Goal: Transaction & Acquisition: Purchase product/service

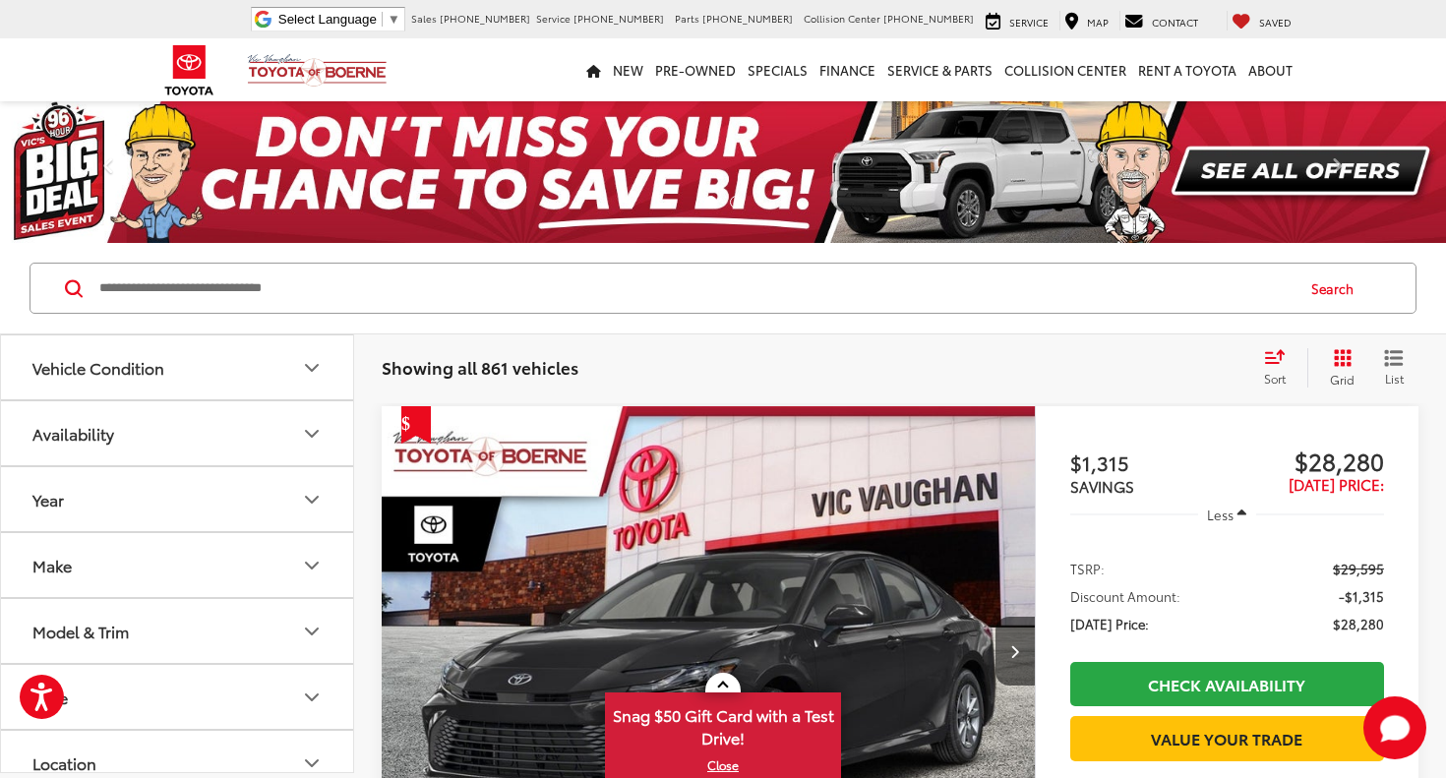
click at [1258, 372] on div "Sort" at bounding box center [1280, 367] width 53 height 39
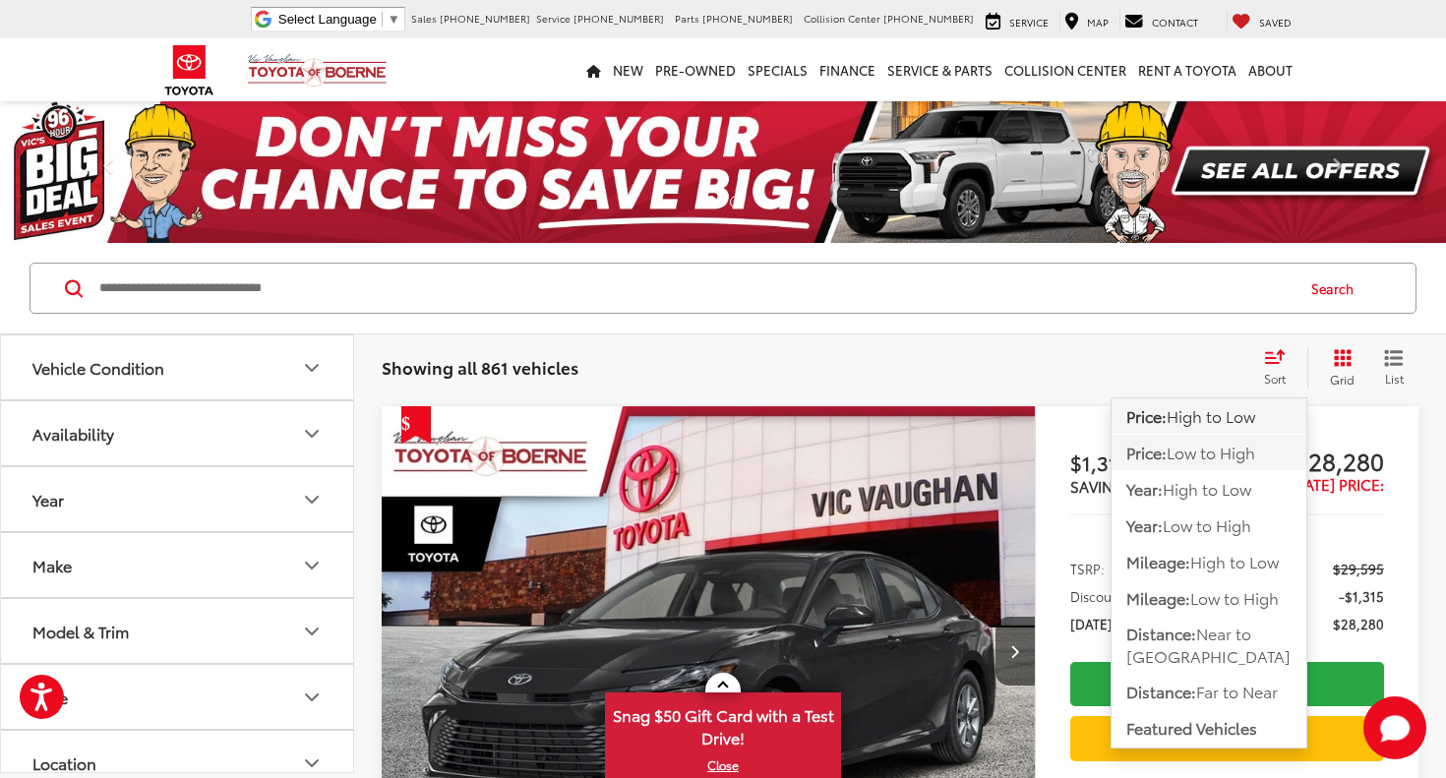
click at [1237, 449] on span "Low to High" at bounding box center [1211, 452] width 89 height 23
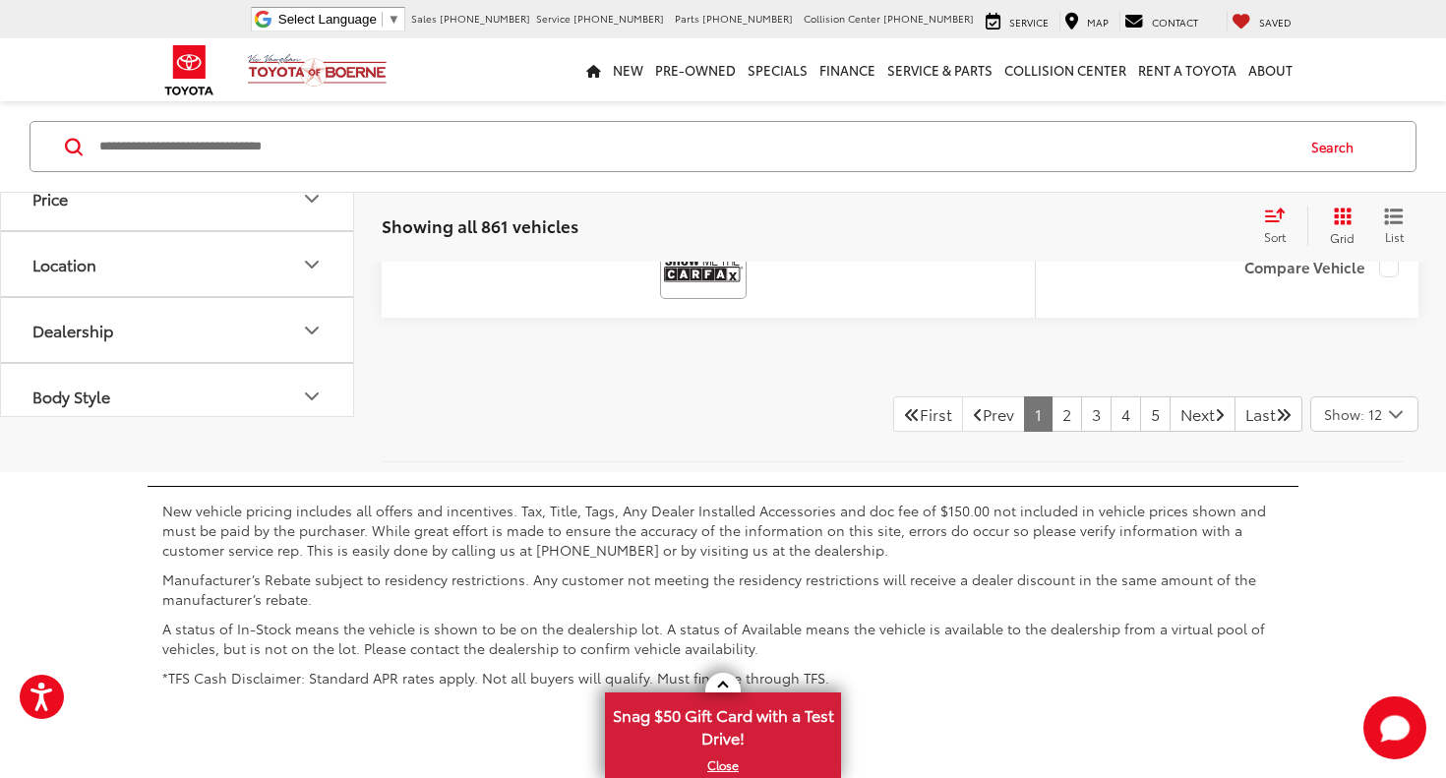
scroll to position [10491, 0]
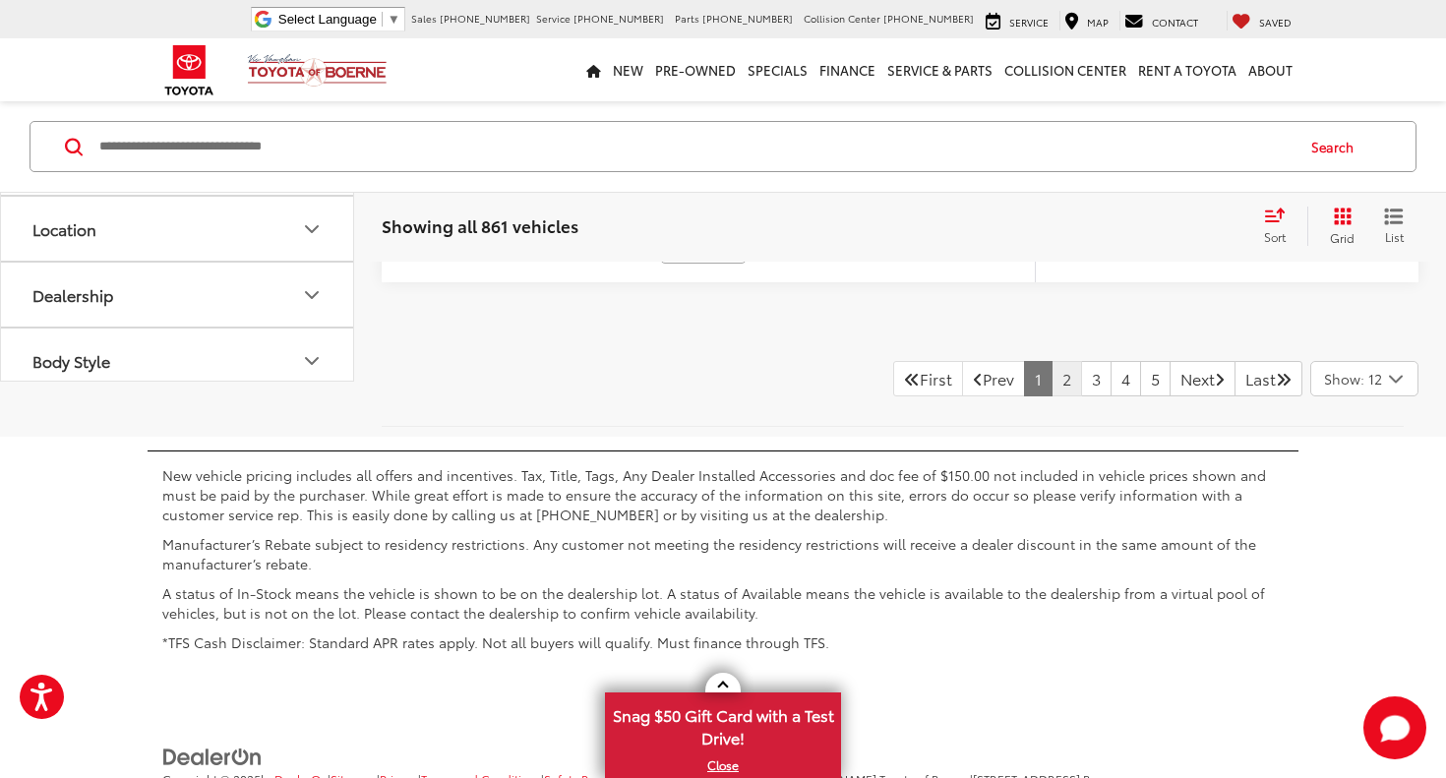
click at [1052, 396] on link "2" at bounding box center [1067, 378] width 30 height 35
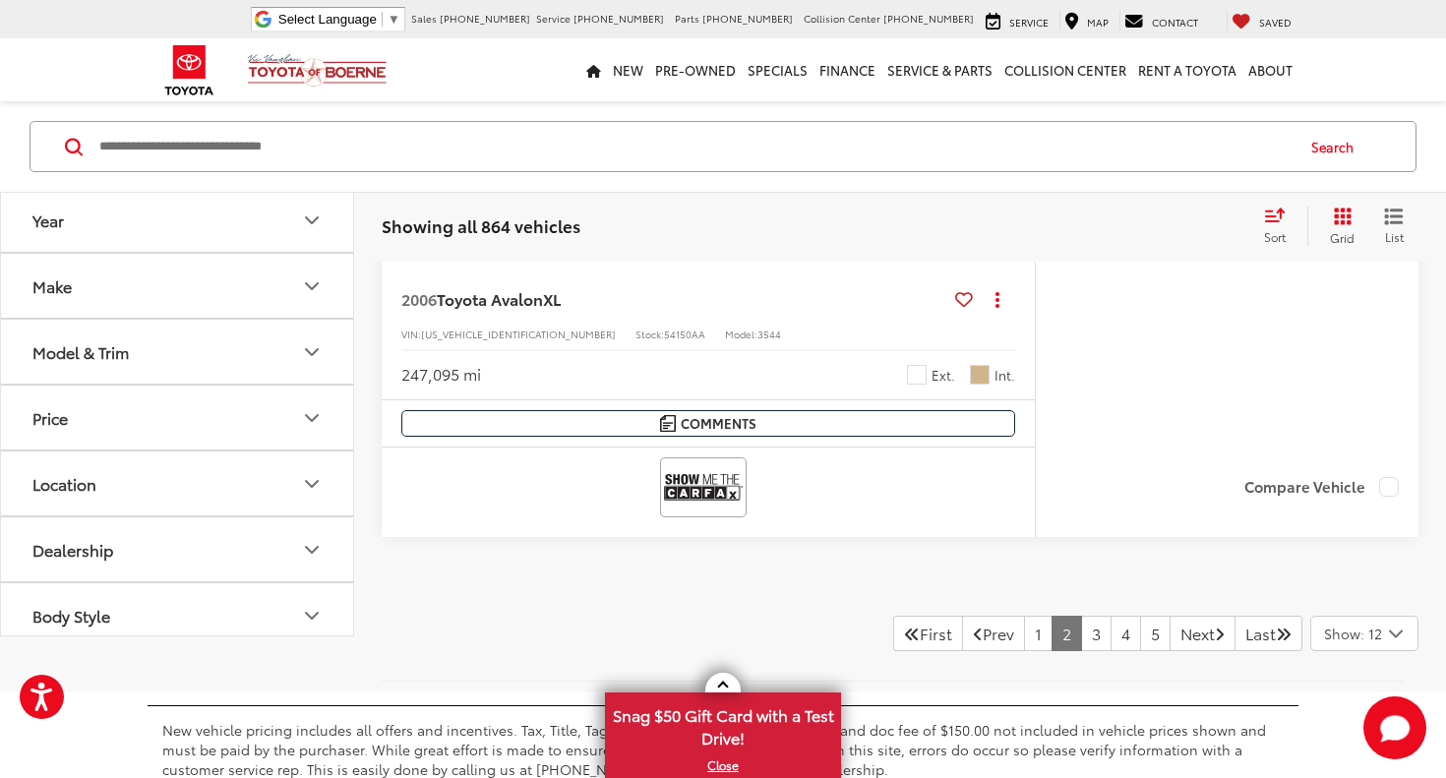
scroll to position [10328, 0]
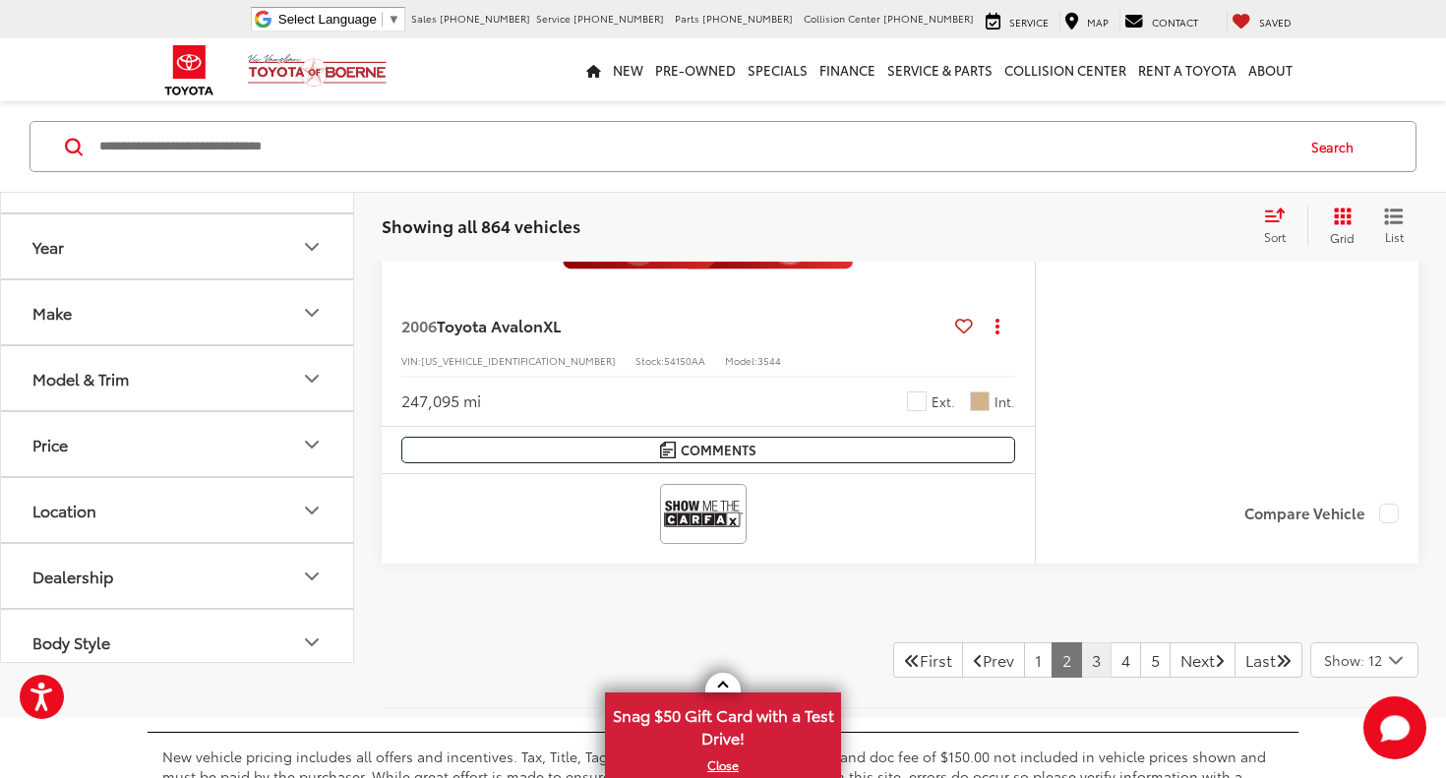
click at [1081, 658] on link "3" at bounding box center [1096, 659] width 30 height 35
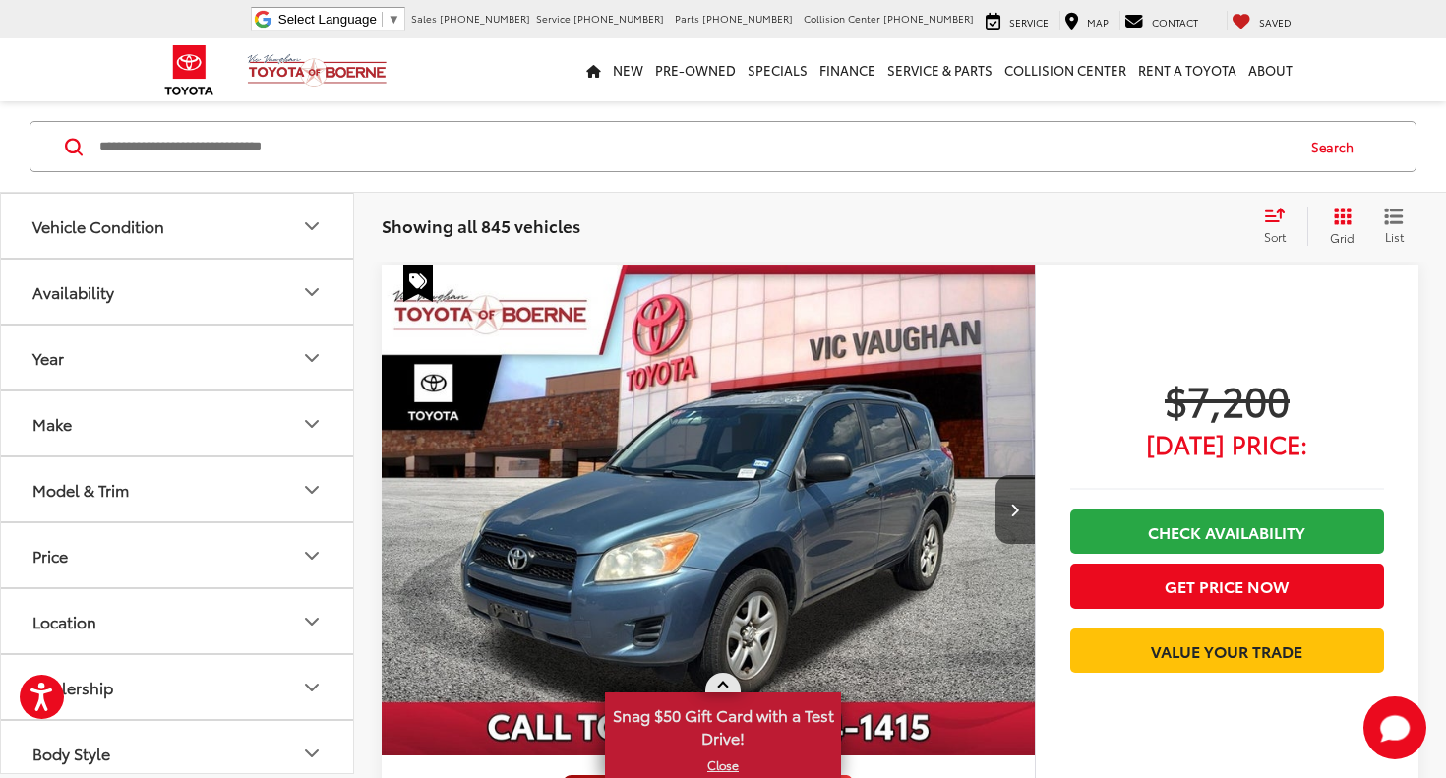
click at [720, 682] on link at bounding box center [722, 683] width 35 height 20
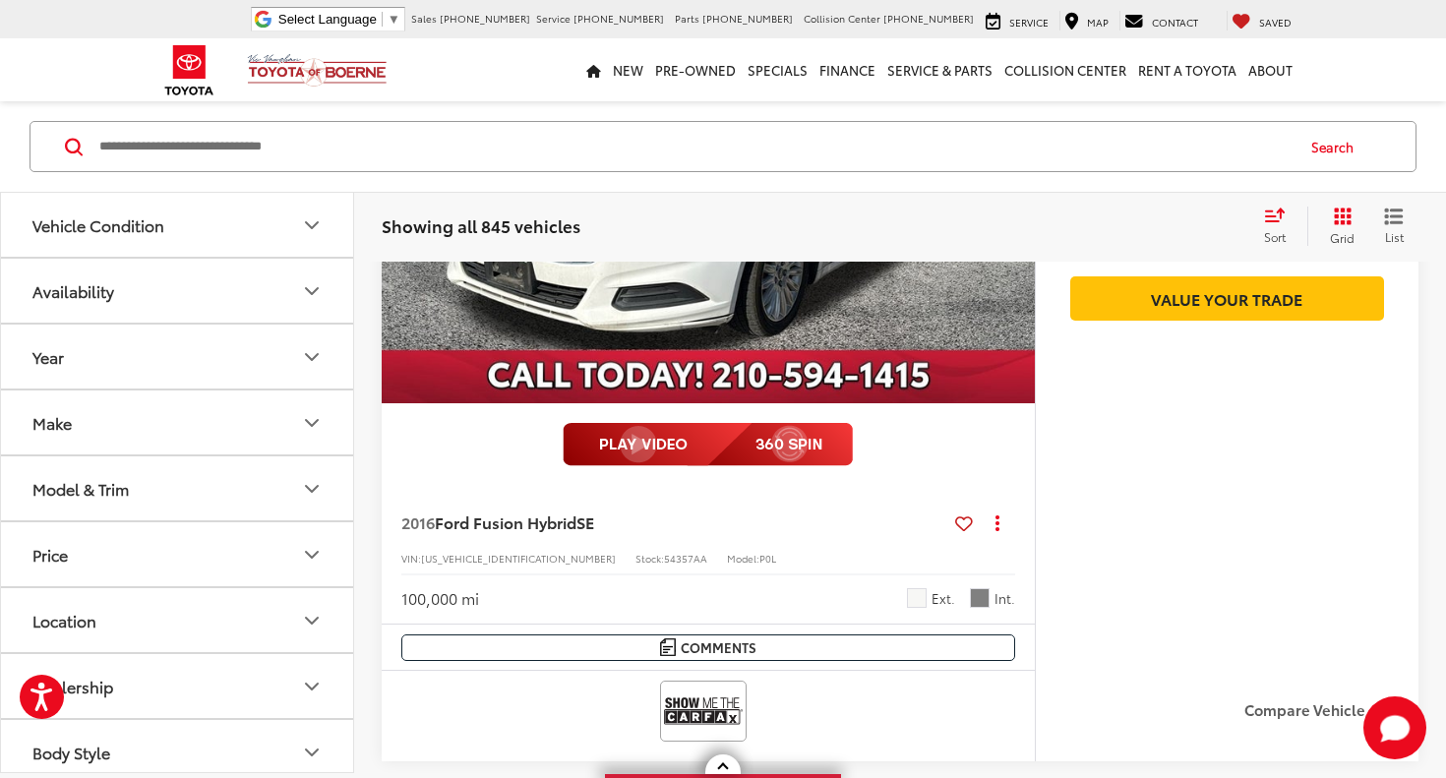
scroll to position [4874, 0]
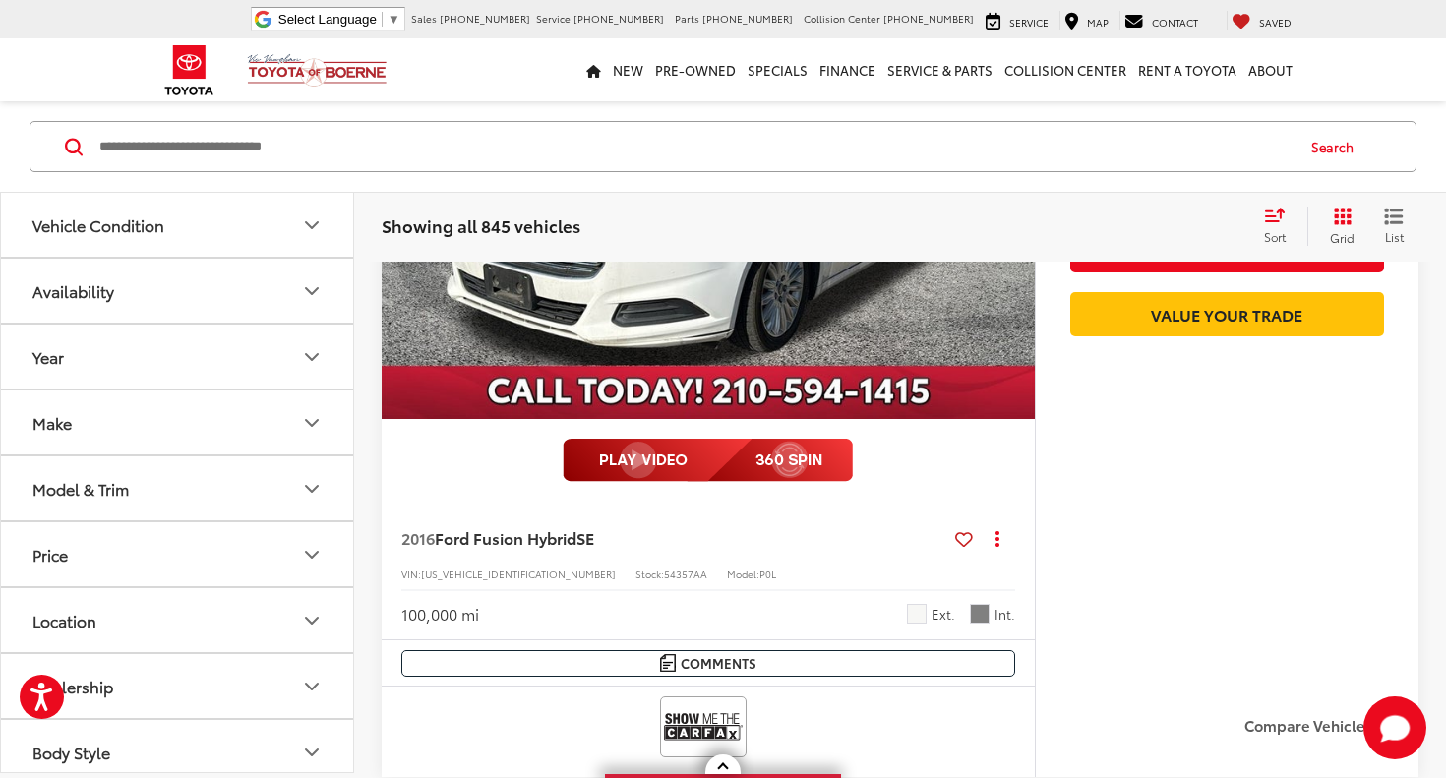
click at [518, 539] on span "Ford Fusion Hybrid" at bounding box center [506, 537] width 142 height 23
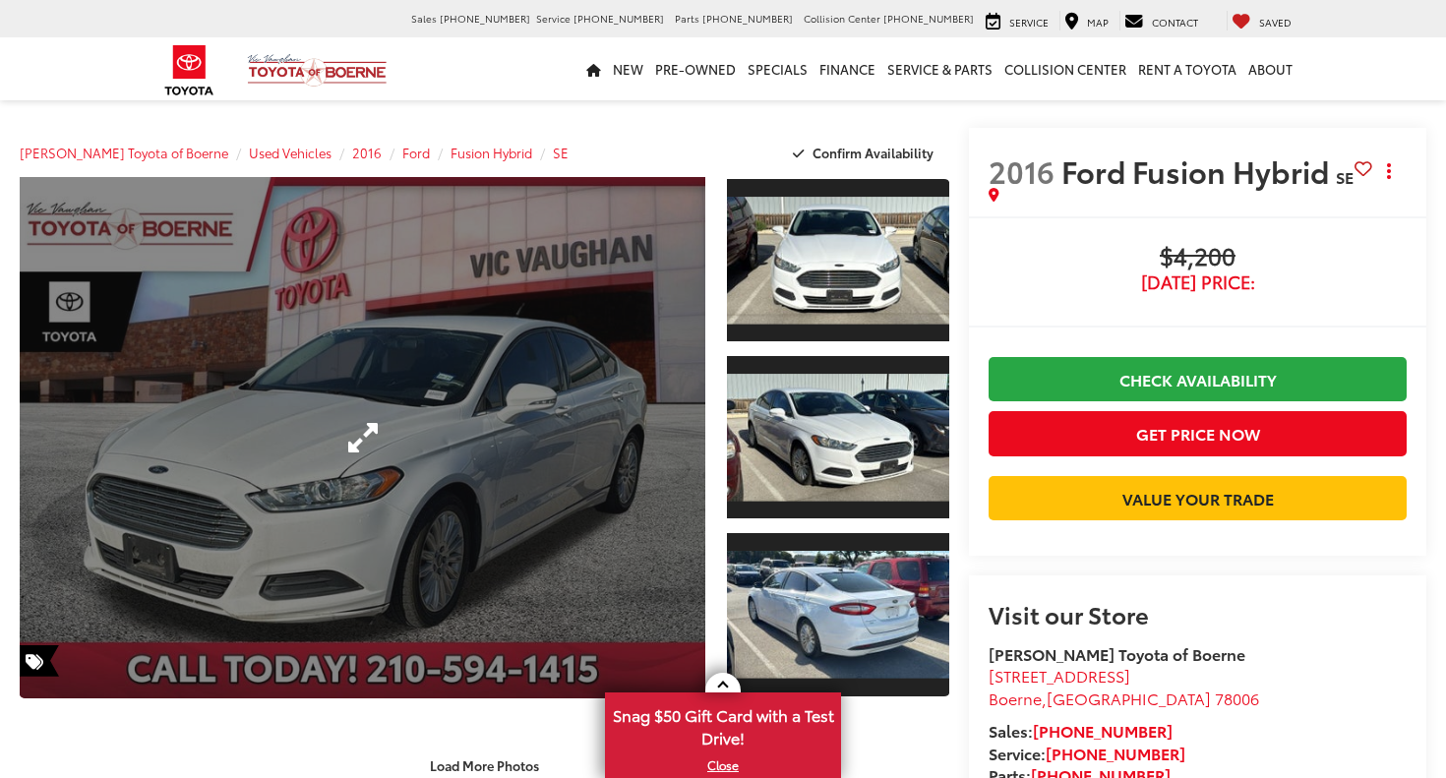
click at [530, 522] on link "Expand Photo 0" at bounding box center [363, 437] width 686 height 521
